Goal: Task Accomplishment & Management: Manage account settings

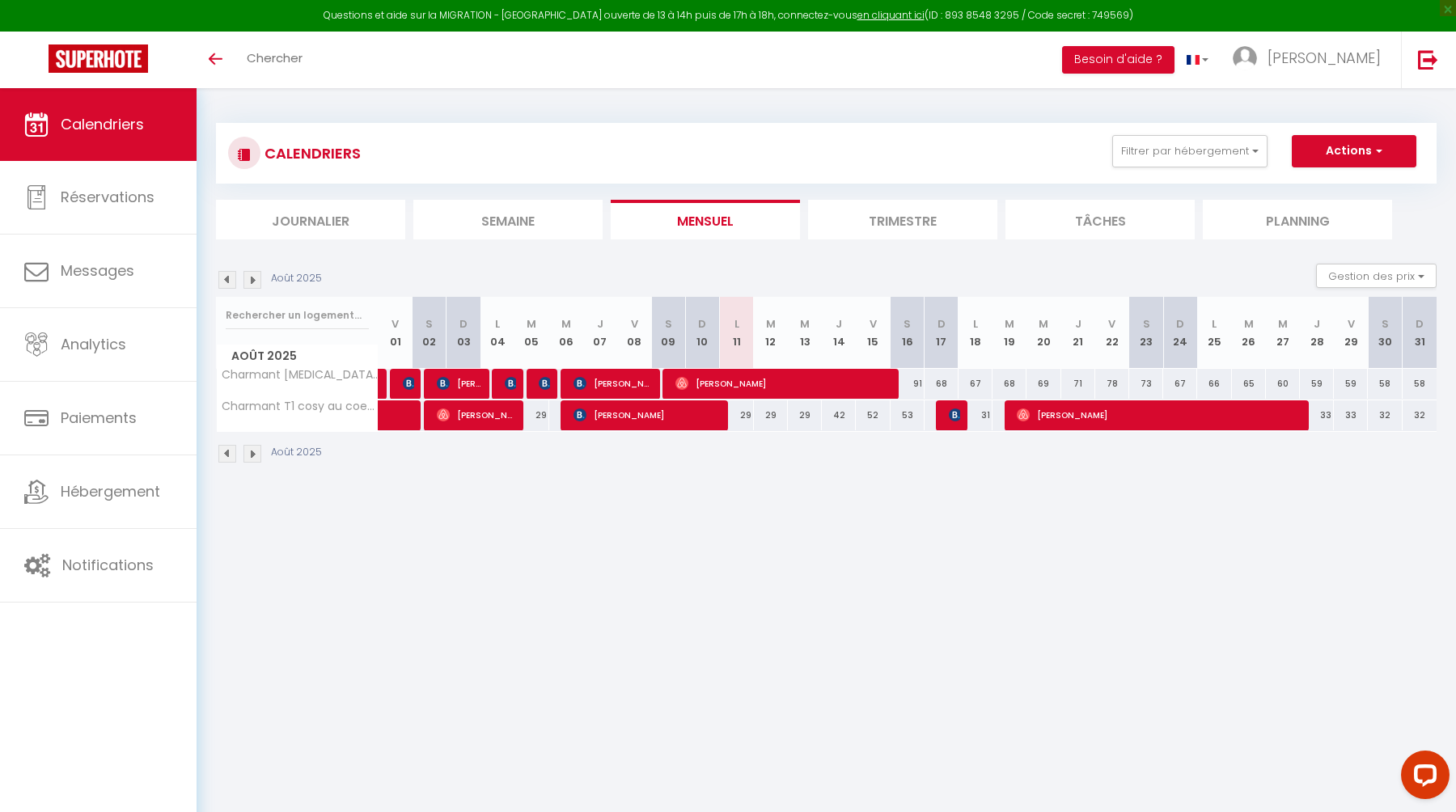
click at [745, 419] on div "29" at bounding box center [737, 415] width 34 height 30
type input "29"
type input "Lun 11 Août 2025"
type input "[DATE]"
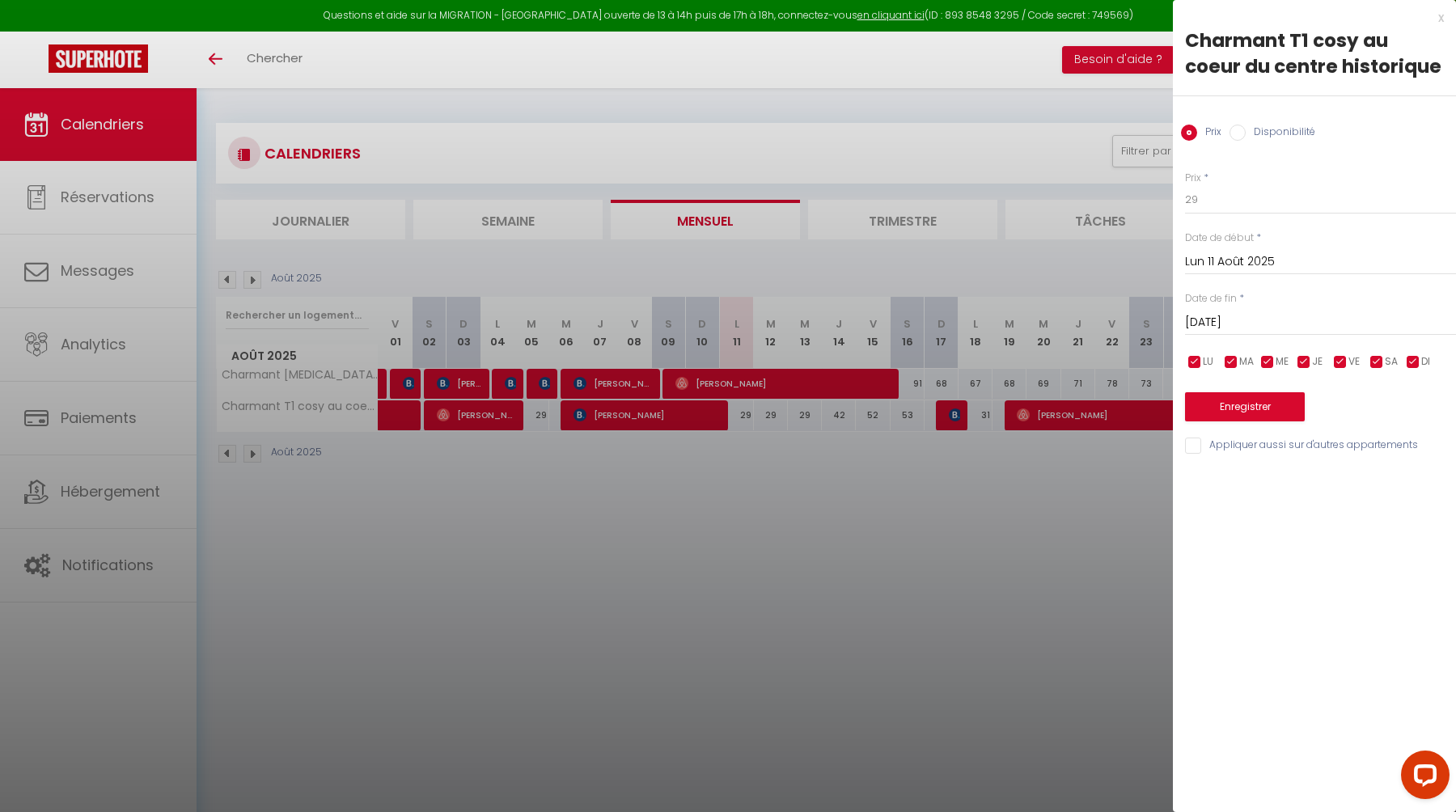
click at [1245, 131] on input "Disponibilité" at bounding box center [1237, 132] width 16 height 16
radio input "true"
radio input "false"
click at [1256, 404] on button "Enregistrer" at bounding box center [1245, 408] width 120 height 29
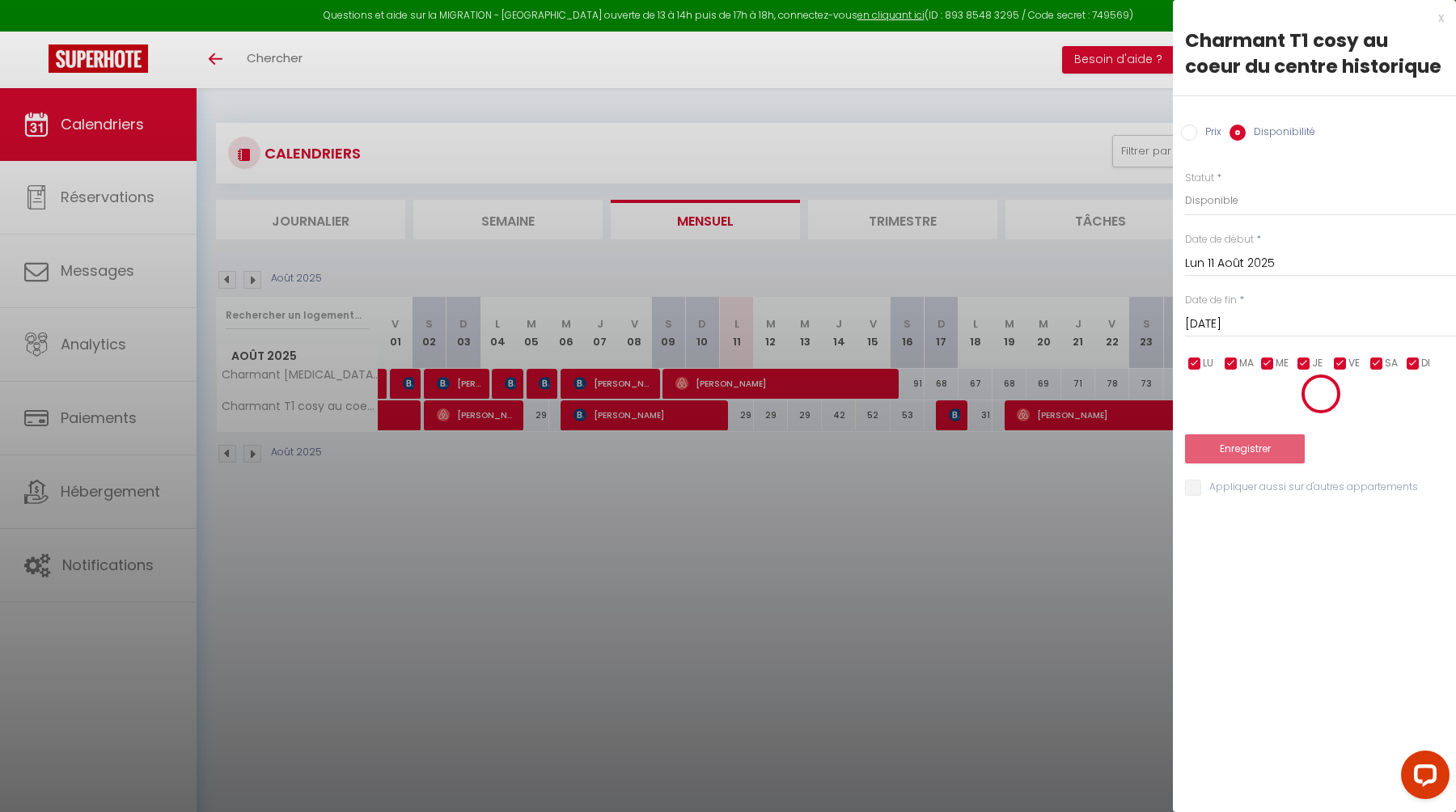
click at [929, 563] on div at bounding box center [728, 406] width 1456 height 812
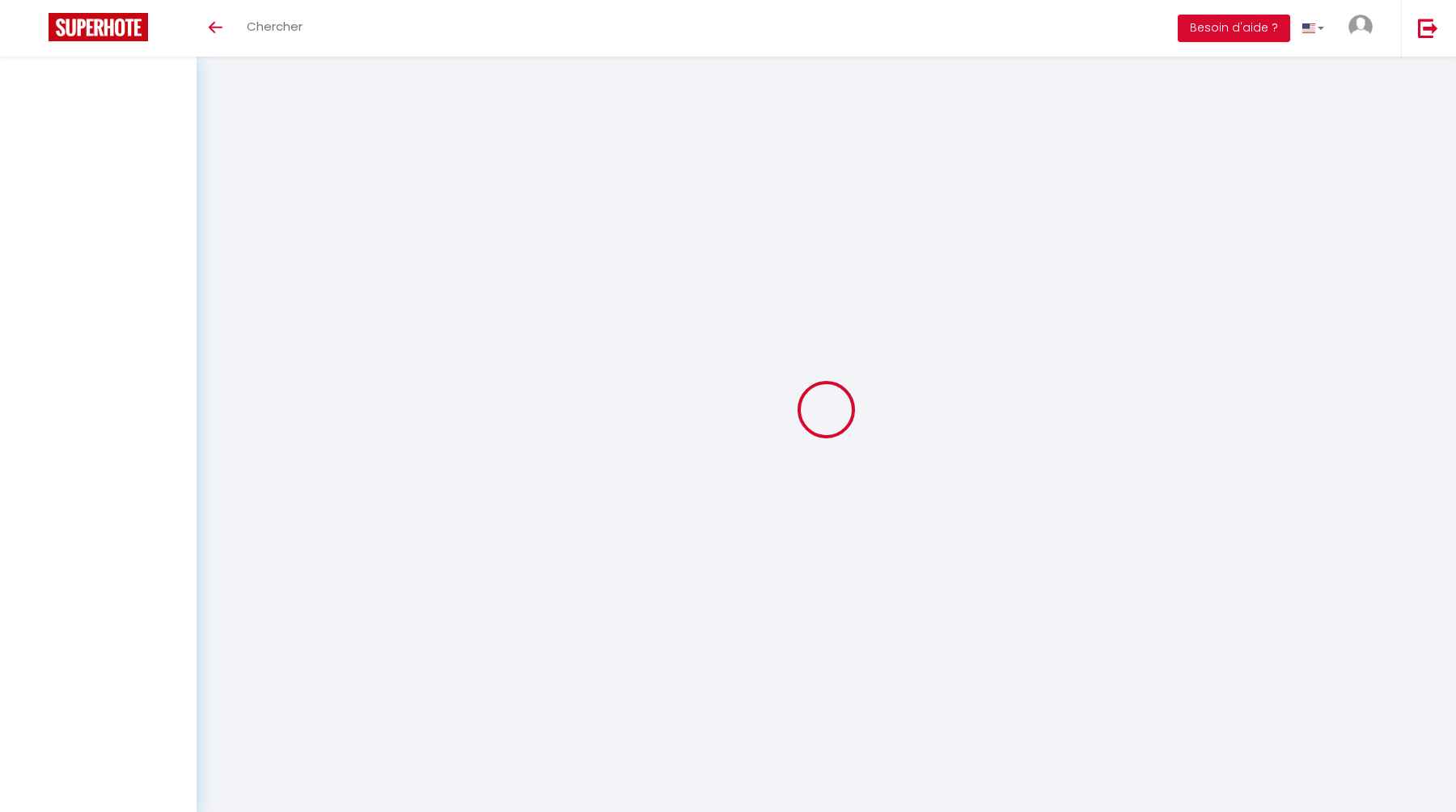
select select
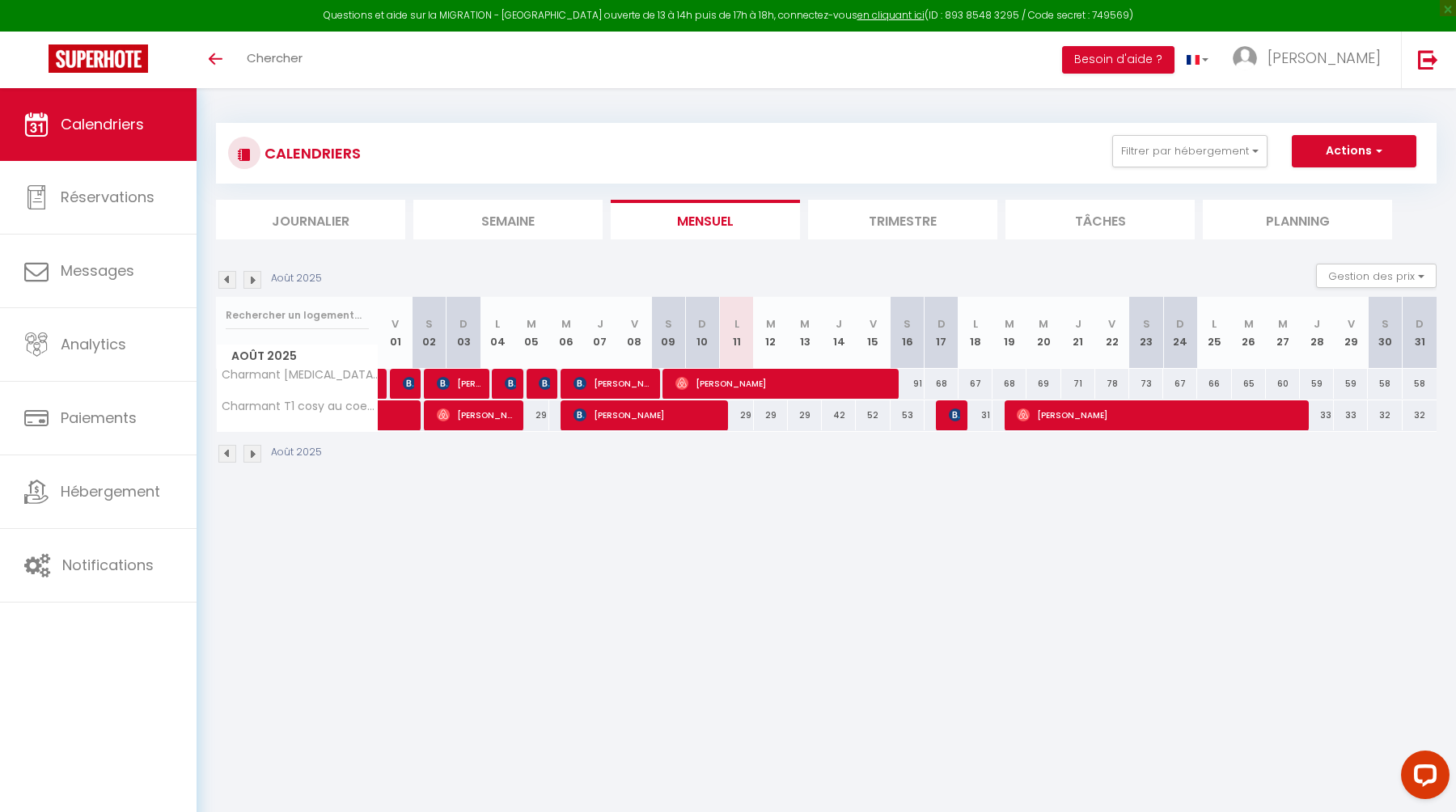
click at [742, 421] on div "29" at bounding box center [737, 415] width 34 height 30
type input "29"
type input "Lun 11 Août 2025"
type input "[DATE]"
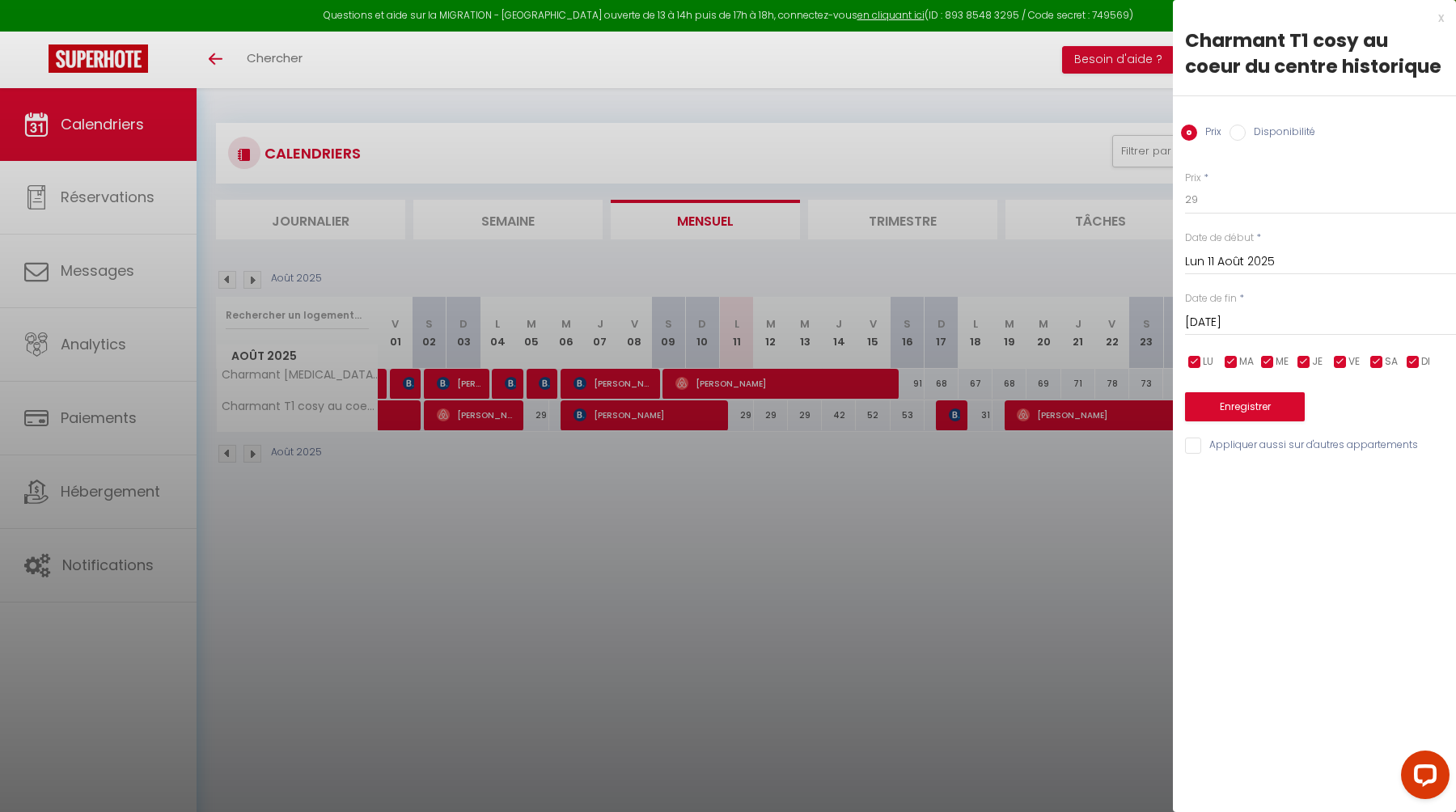
click at [1241, 131] on input "Disponibilité" at bounding box center [1237, 132] width 16 height 16
radio input "true"
radio input "false"
click at [1222, 201] on select "Disponible Indisponible" at bounding box center [1320, 200] width 271 height 31
select select "0"
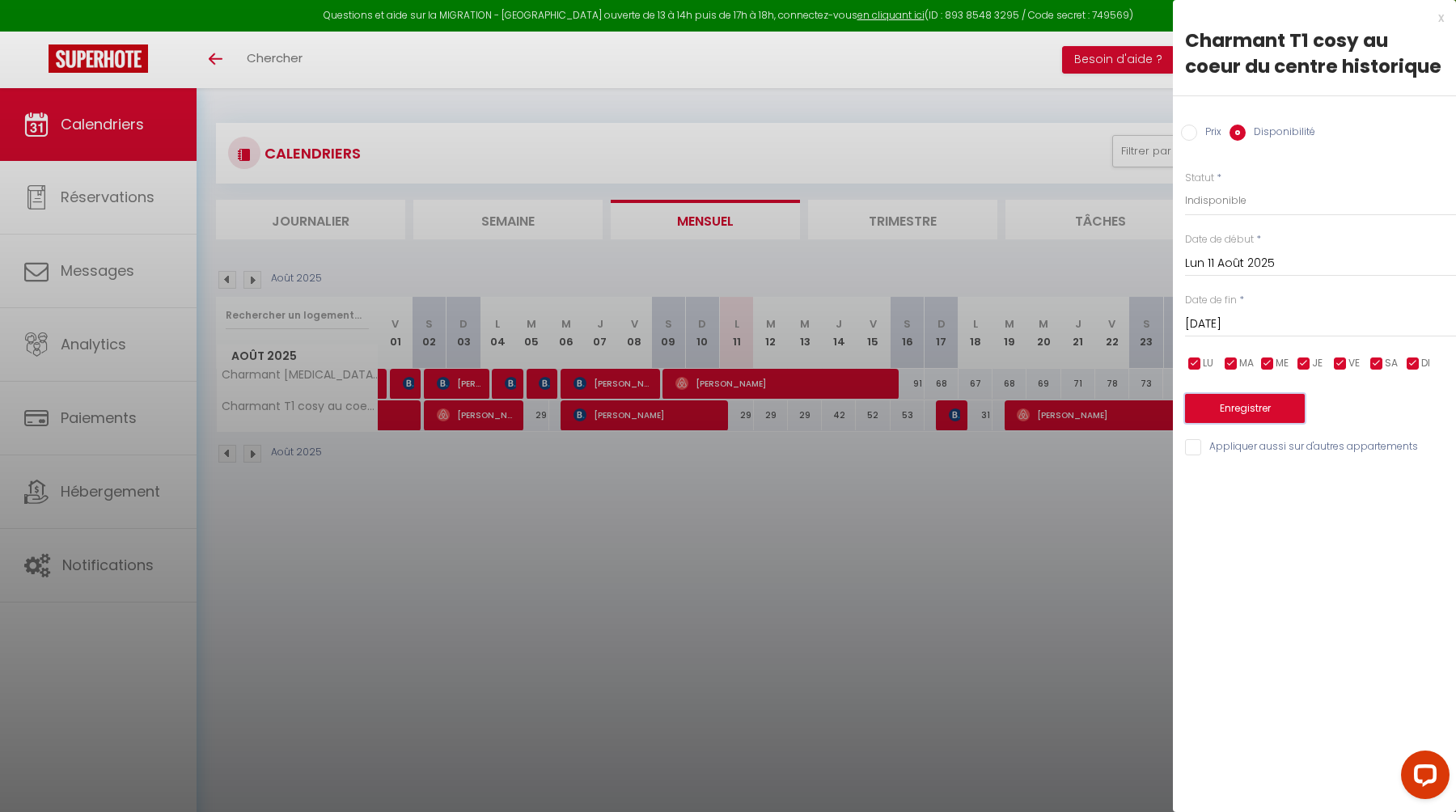
click at [1237, 408] on button "Enregistrer" at bounding box center [1245, 408] width 120 height 29
